Goal: Navigation & Orientation: Find specific page/section

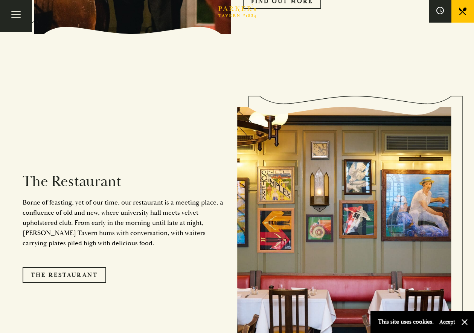
scroll to position [665, 0]
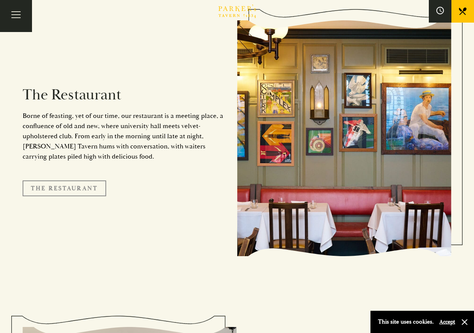
click at [92, 180] on link "The Restaurant" at bounding box center [65, 188] width 84 height 16
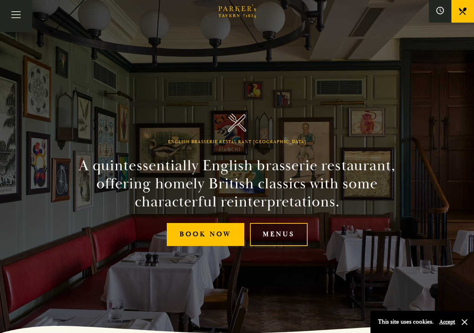
click at [276, 240] on link "Menus" at bounding box center [279, 234] width 58 height 23
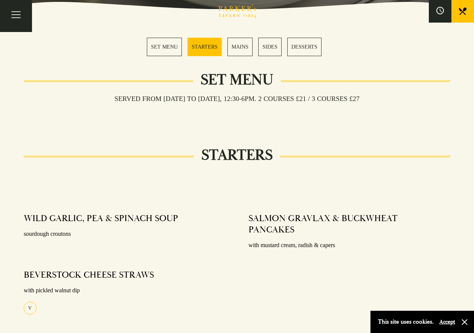
scroll to position [228, 0]
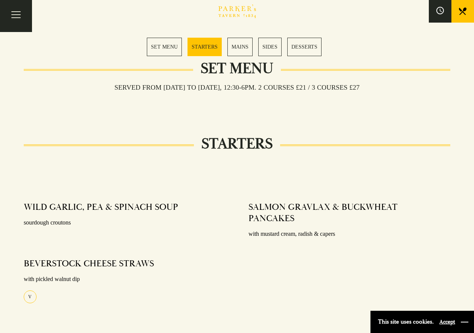
click at [466, 322] on button "button" at bounding box center [465, 322] width 8 height 8
